Goal: Information Seeking & Learning: Learn about a topic

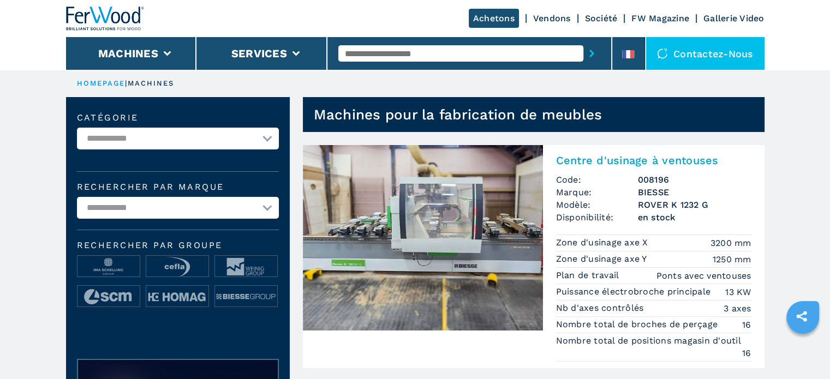
click at [81, 79] on p "HOMEPAGE |" at bounding box center [102, 84] width 51 height 10
click at [102, 82] on link "HOMEPAGE" at bounding box center [101, 83] width 49 height 8
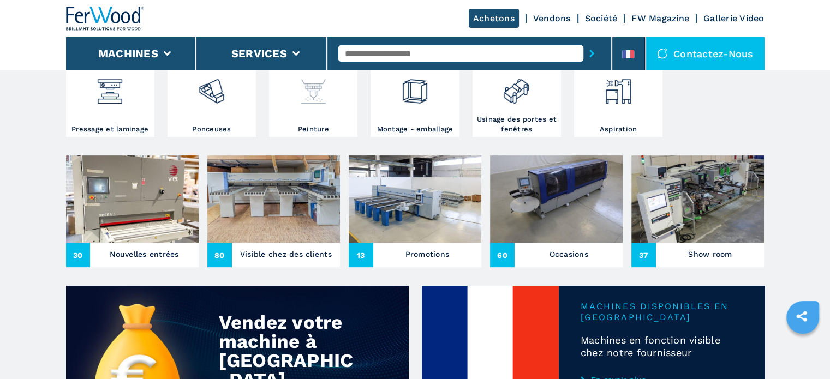
scroll to position [327, 0]
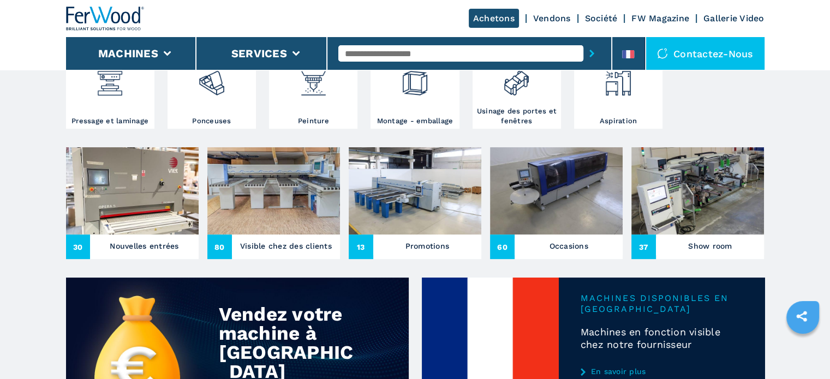
click at [130, 186] on img at bounding box center [132, 190] width 133 height 87
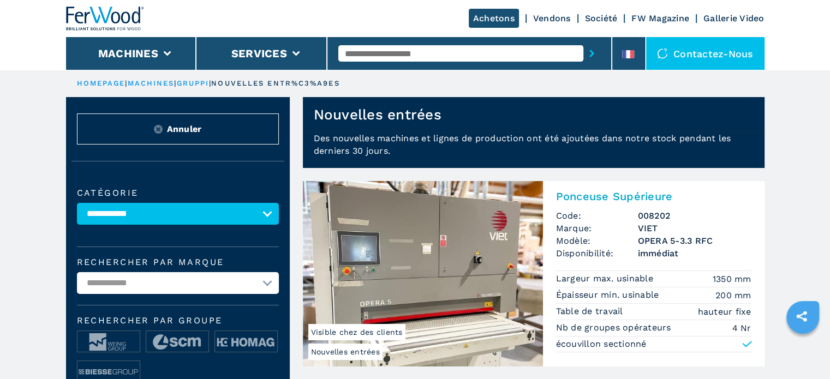
click at [403, 51] on input "text" at bounding box center [460, 53] width 245 height 16
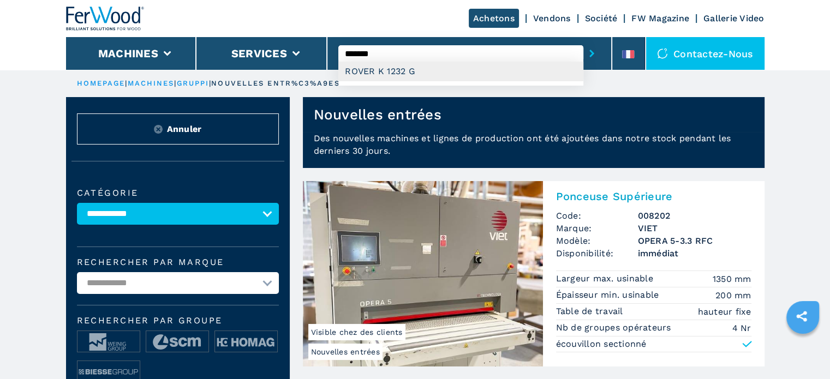
click at [405, 68] on div "ROVER K 1232 G" at bounding box center [460, 72] width 245 height 20
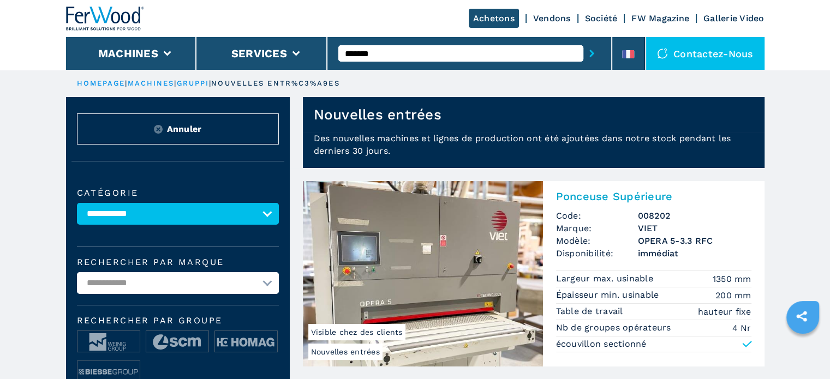
type input "**********"
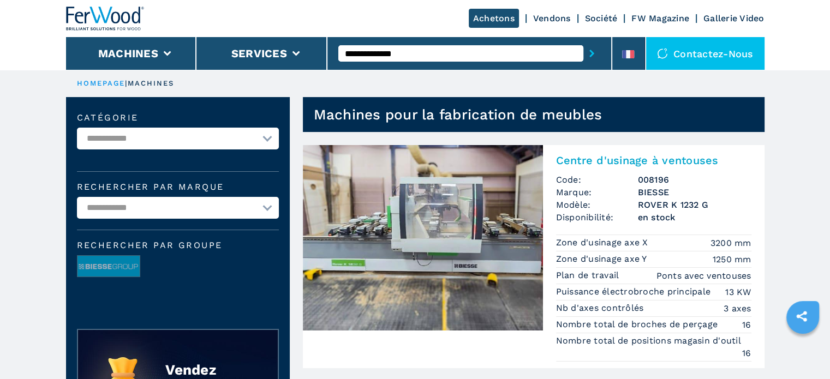
click at [403, 227] on img at bounding box center [423, 237] width 240 height 185
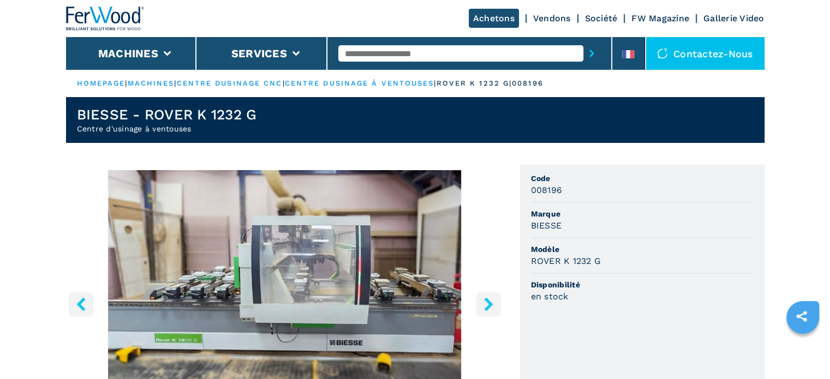
click at [484, 305] on icon "right-button" at bounding box center [489, 304] width 14 height 14
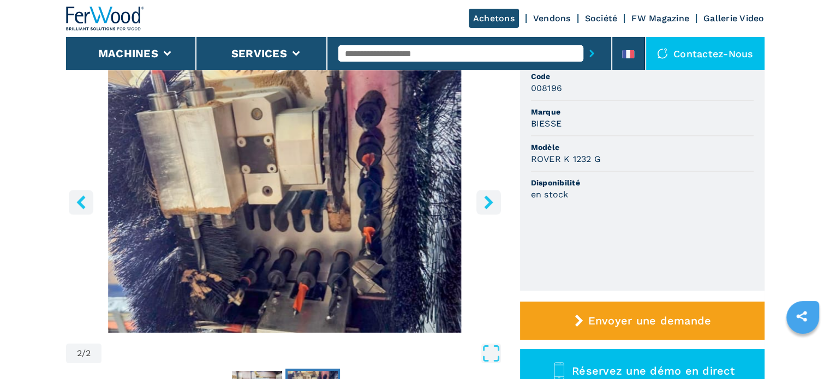
scroll to position [109, 0]
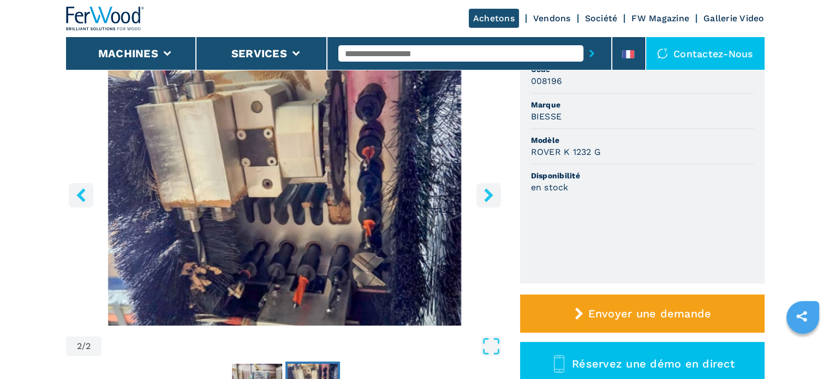
click at [490, 198] on icon "right-button" at bounding box center [489, 195] width 14 height 14
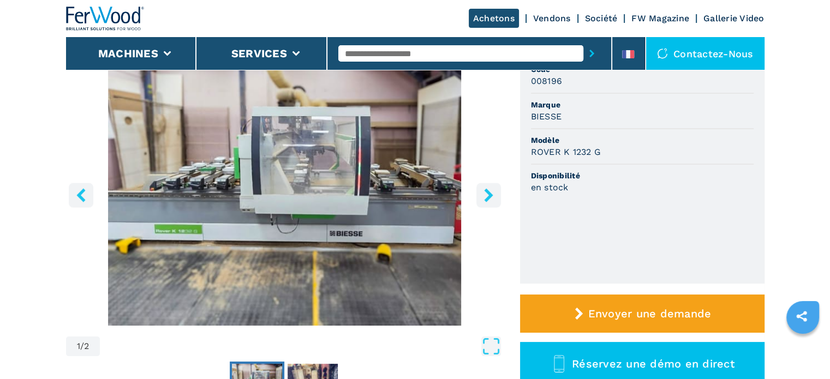
click at [490, 198] on icon "right-button" at bounding box center [489, 195] width 14 height 14
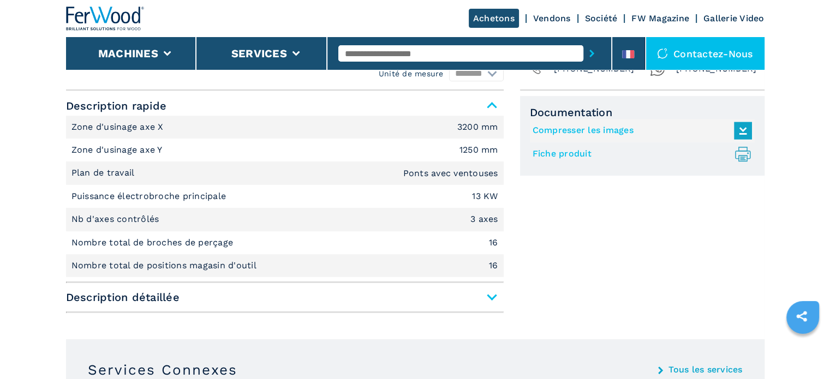
scroll to position [545, 0]
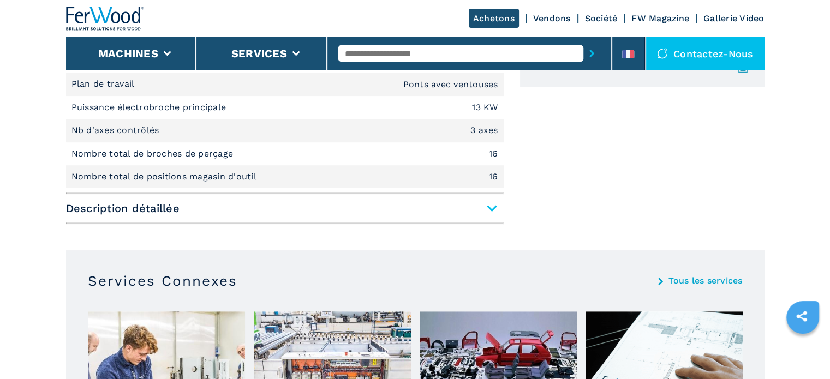
click at [487, 208] on span "Description détaillée" at bounding box center [284, 209] width 437 height 20
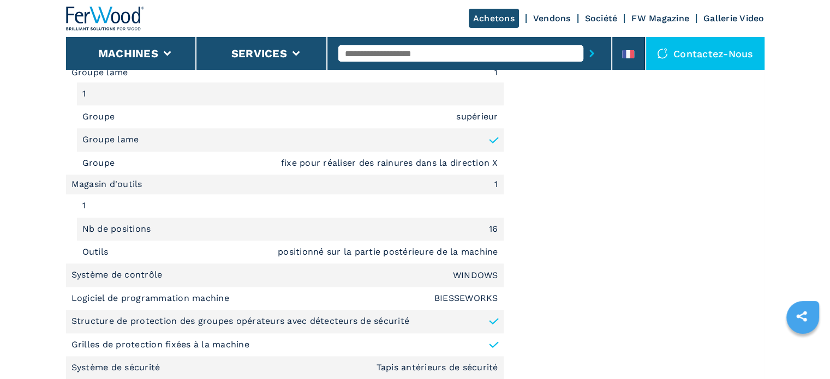
scroll to position [1418, 0]
